Goal: Check status: Check status

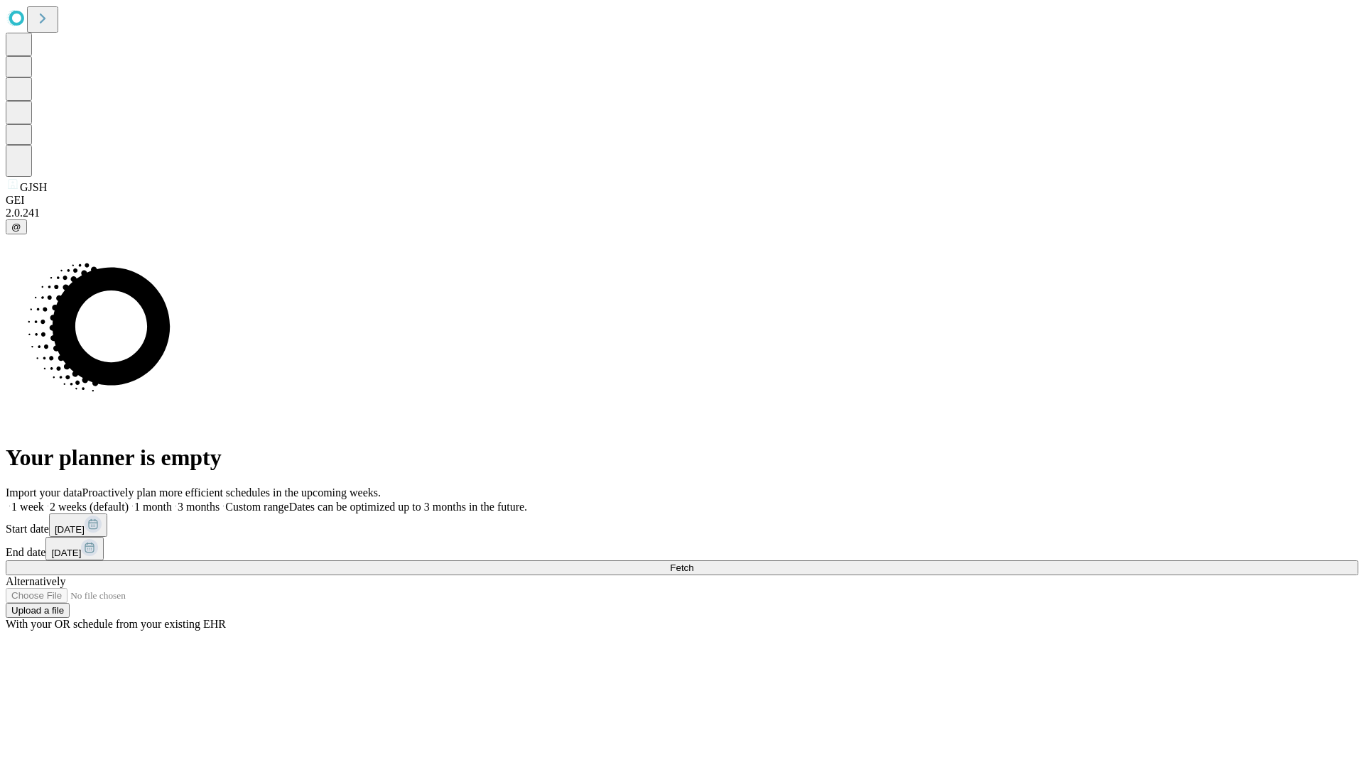
click at [693, 563] on span "Fetch" at bounding box center [681, 568] width 23 height 11
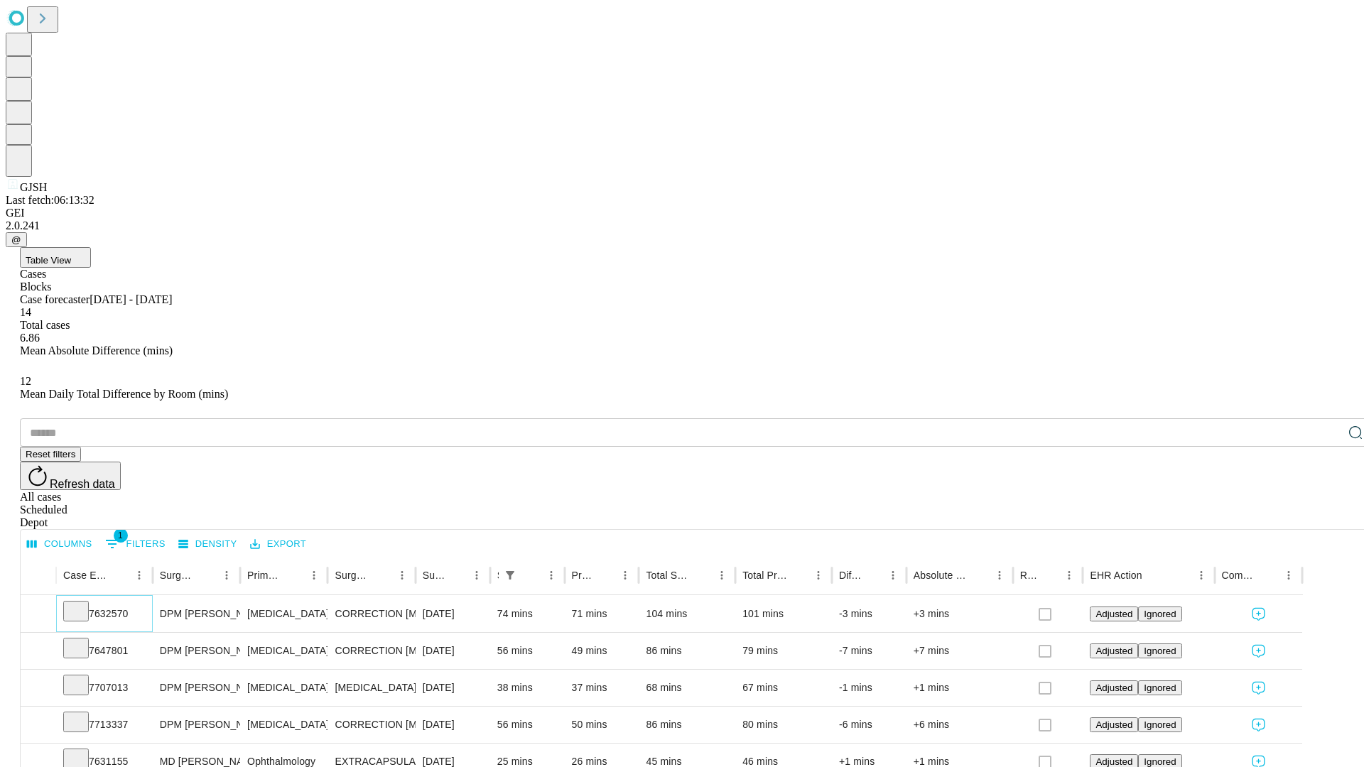
click at [83, 603] on icon at bounding box center [76, 610] width 14 height 14
